Goal: Task Accomplishment & Management: Manage account settings

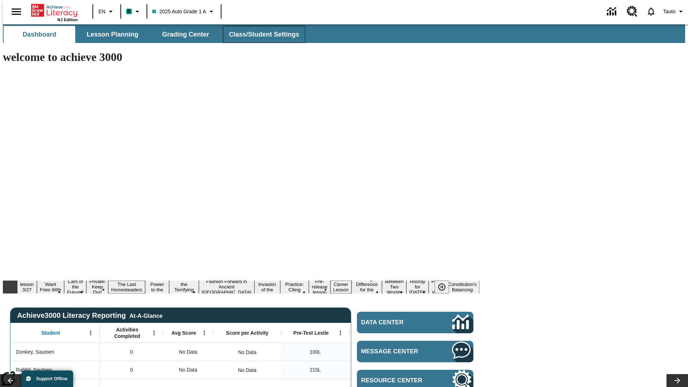
click at [260, 34] on span "Class/Student Settings" at bounding box center [264, 34] width 70 height 8
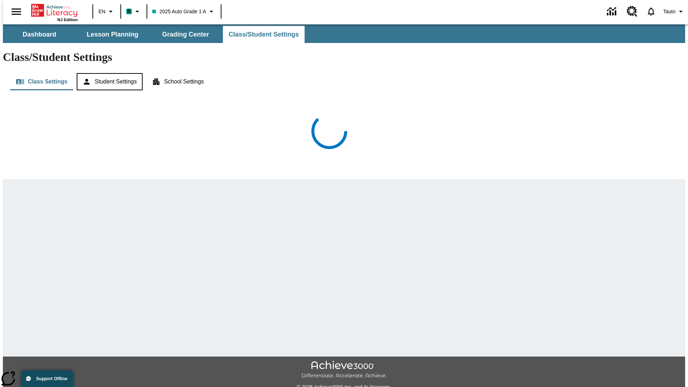
click at [108, 73] on button "Student Settings" at bounding box center [110, 81] width 66 height 17
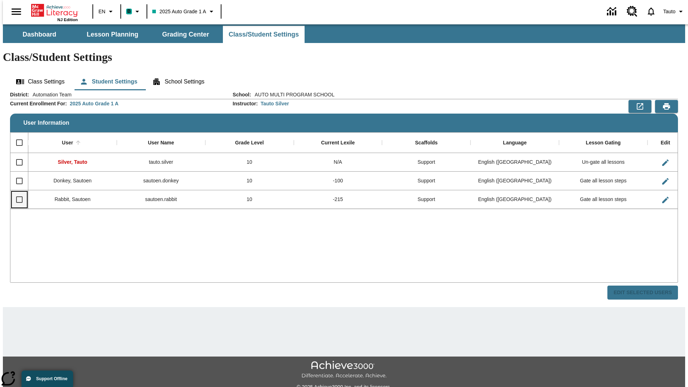
click at [16, 192] on input "Select row" at bounding box center [19, 199] width 15 height 15
checkbox input "true"
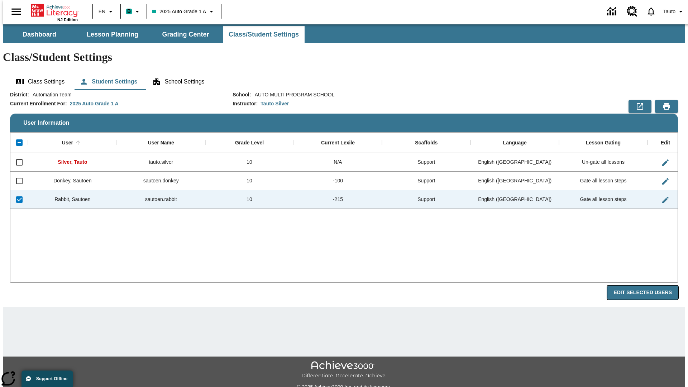
click at [648, 286] on button "Edit Selected Users" at bounding box center [642, 293] width 71 height 14
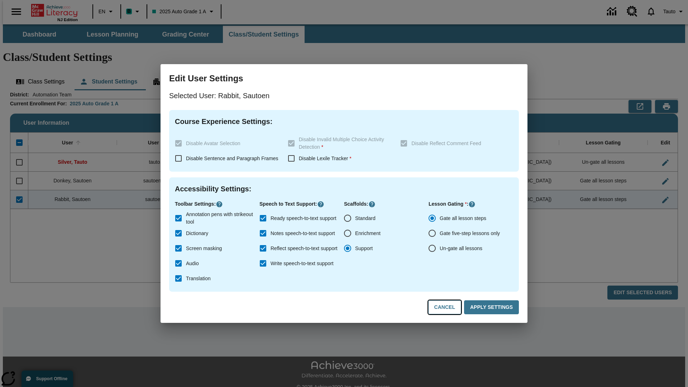
click at [448, 307] on button "Cancel" at bounding box center [444, 307] width 33 height 14
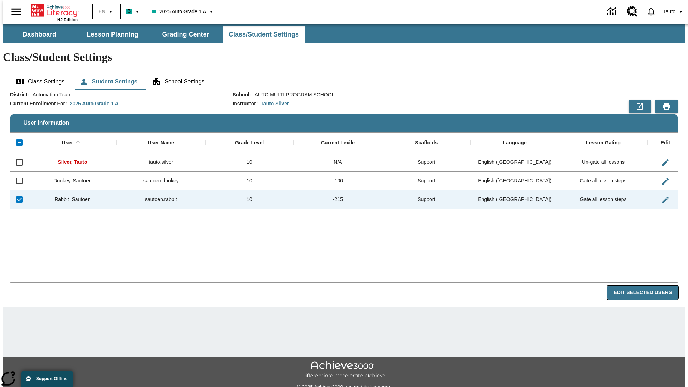
click at [648, 286] on button "Edit Selected Users" at bounding box center [642, 293] width 71 height 14
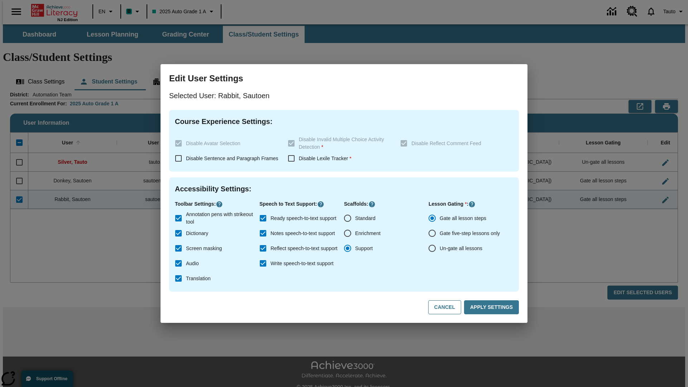
click at [263, 218] on input "Ready speech-to-text support" at bounding box center [262, 218] width 15 height 15
checkbox input "false"
click at [493, 307] on button "Apply Settings" at bounding box center [491, 307] width 55 height 14
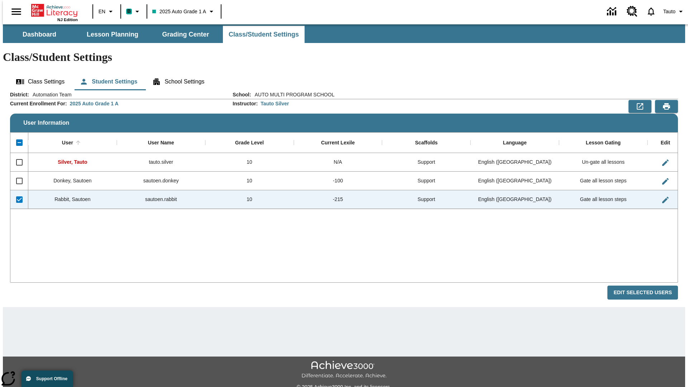
checkbox input "false"
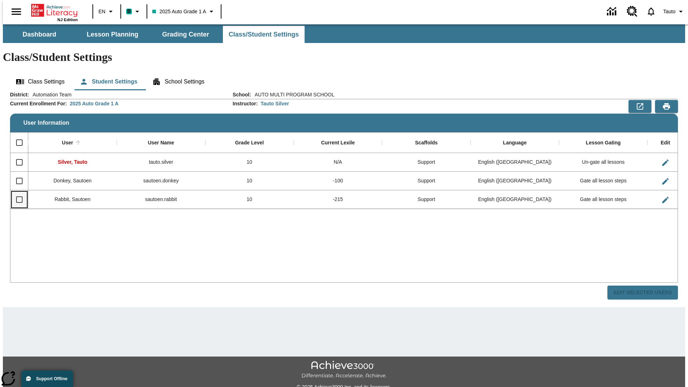
click at [16, 192] on input "Select row" at bounding box center [19, 199] width 15 height 15
checkbox input "true"
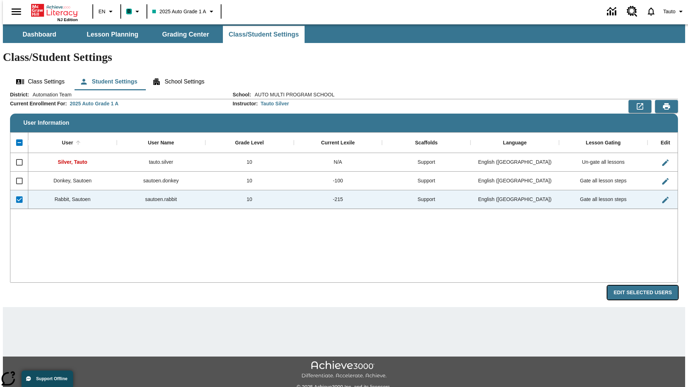
click at [648, 286] on button "Edit Selected Users" at bounding box center [642, 293] width 71 height 14
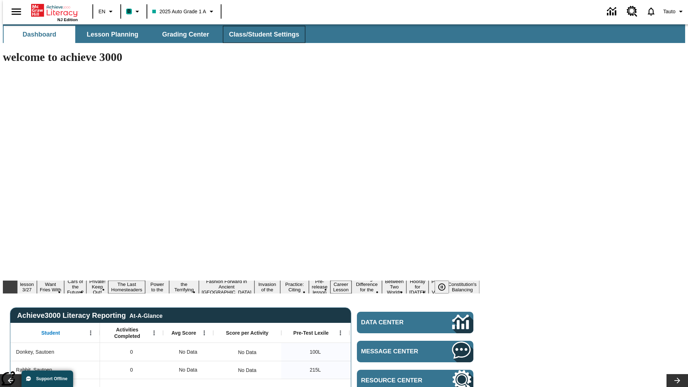
click at [260, 34] on span "Class/Student Settings" at bounding box center [264, 34] width 70 height 8
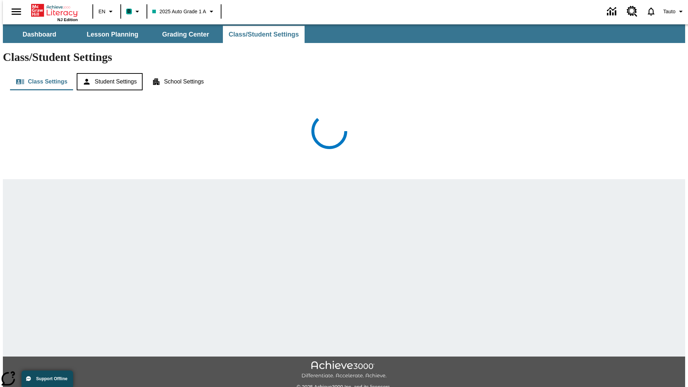
click at [108, 73] on button "Student Settings" at bounding box center [110, 81] width 66 height 17
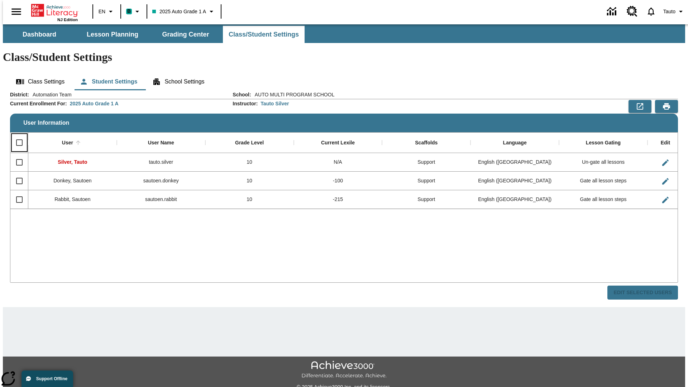
click at [16, 135] on input "Select all rows" at bounding box center [19, 142] width 15 height 15
checkbox input "true"
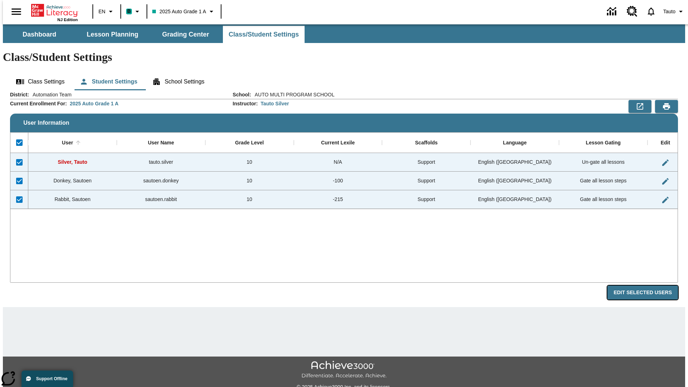
click at [648, 286] on button "Edit Selected Users" at bounding box center [642, 293] width 71 height 14
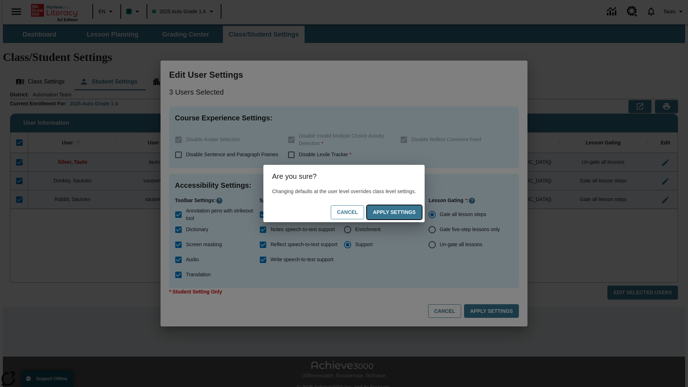
click at [401, 212] on button "Apply Settings" at bounding box center [394, 212] width 55 height 14
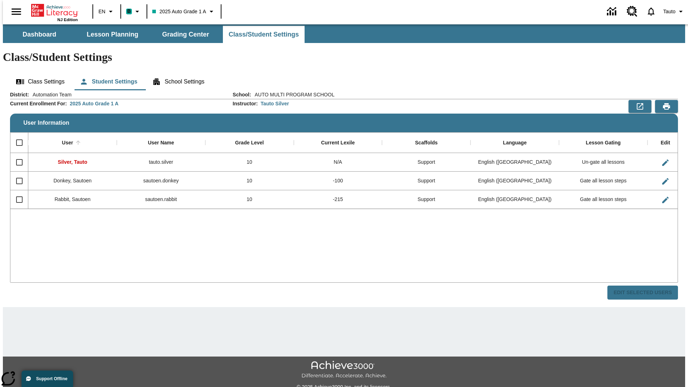
checkbox input "false"
click at [670, 11] on span "Tauto" at bounding box center [669, 12] width 12 height 8
